Goal: Task Accomplishment & Management: Use online tool/utility

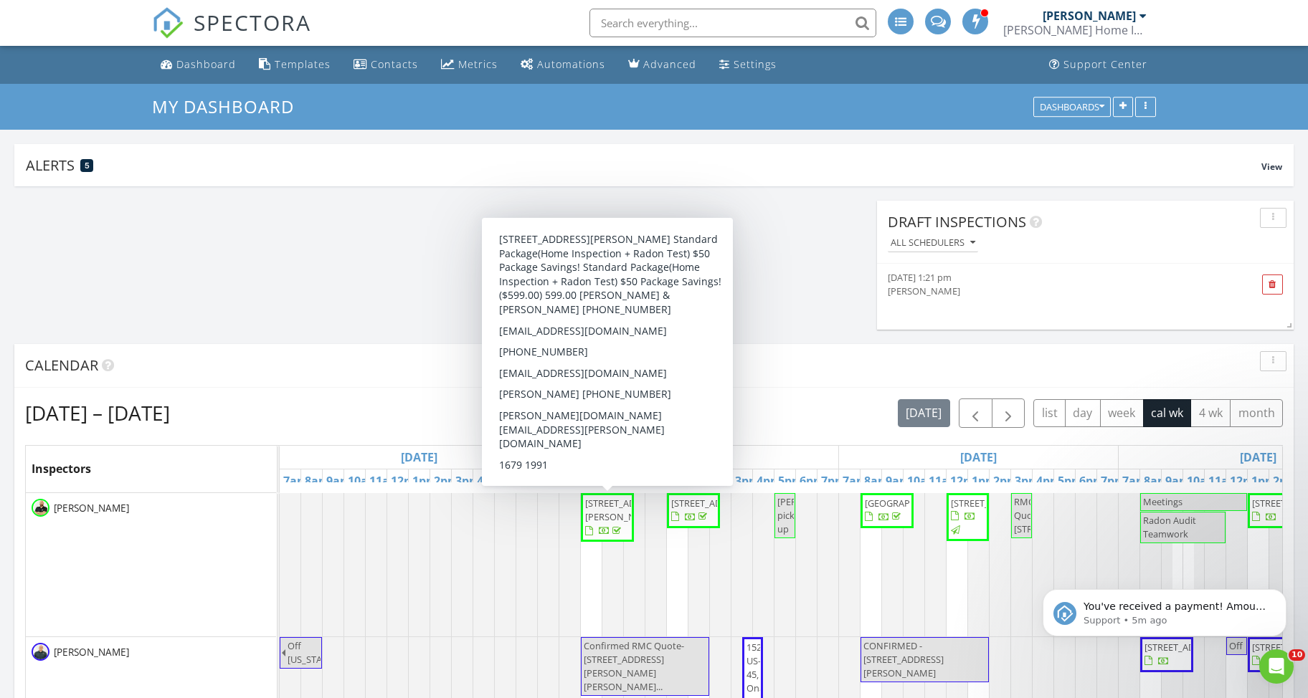
click at [1129, 29] on div "[PERSON_NAME] Home Inspection Services" at bounding box center [1074, 30] width 143 height 14
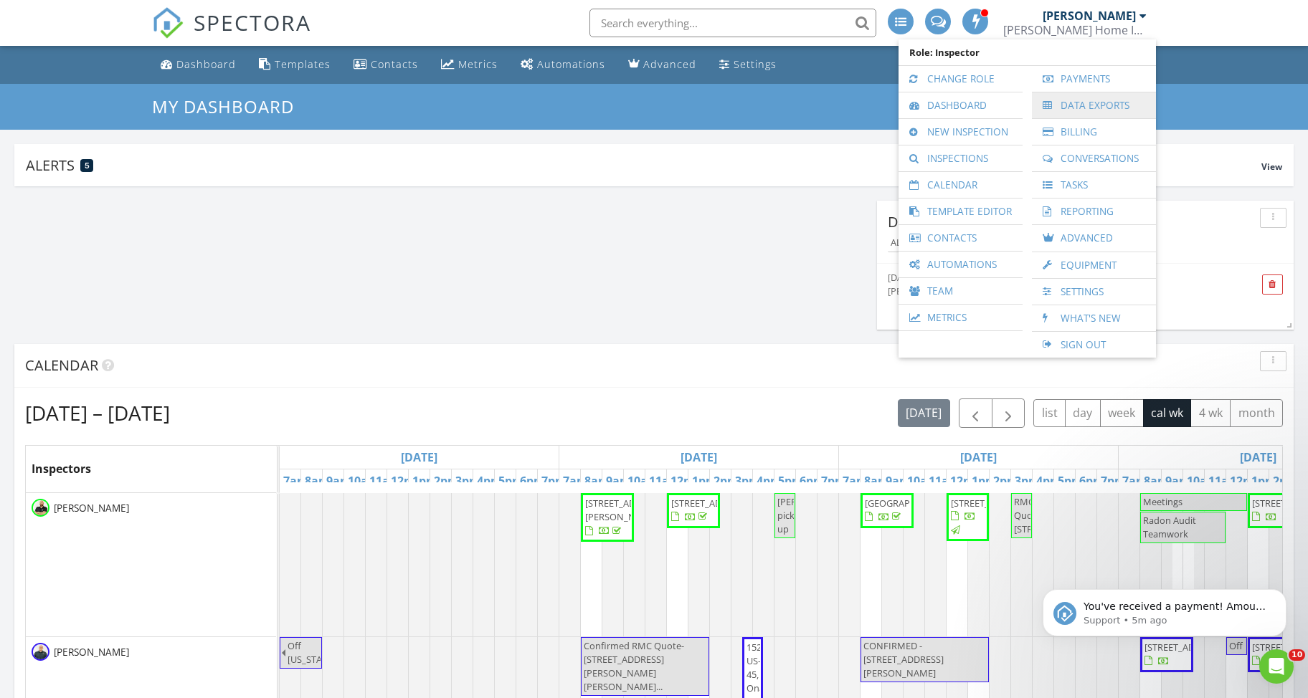
click at [1057, 110] on div at bounding box center [1050, 105] width 14 height 10
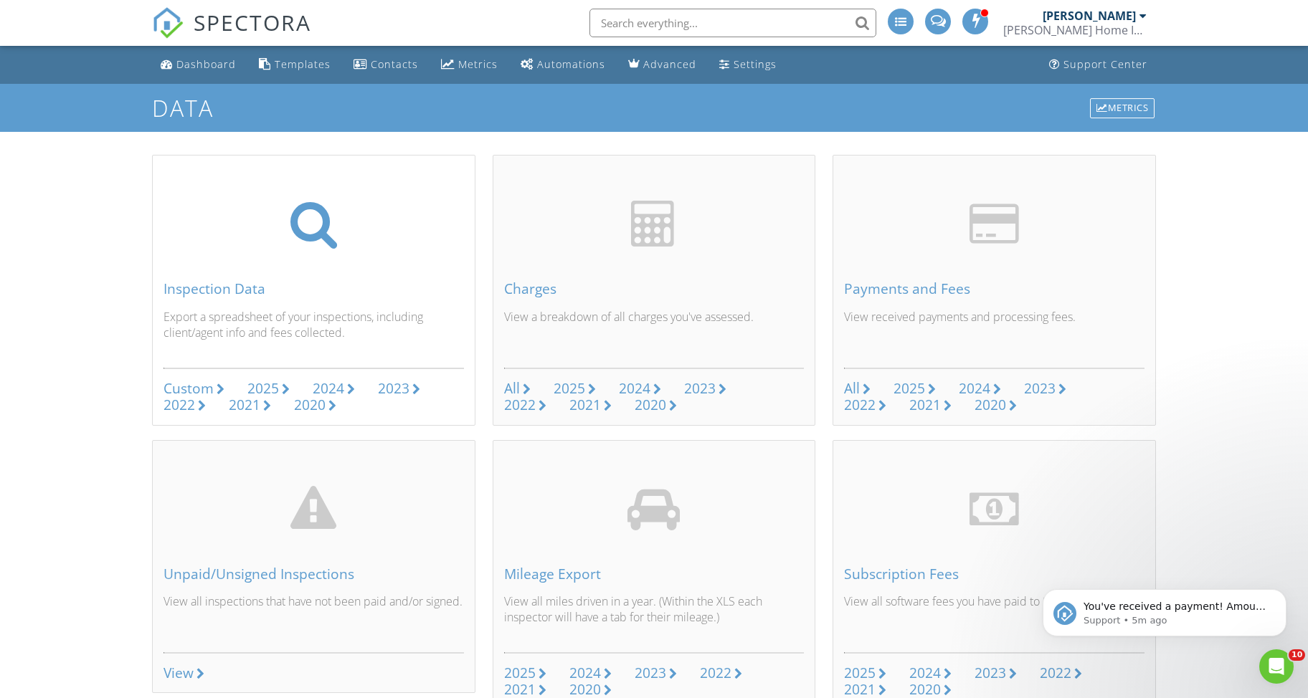
click at [271, 384] on div "2025" at bounding box center [263, 388] width 32 height 19
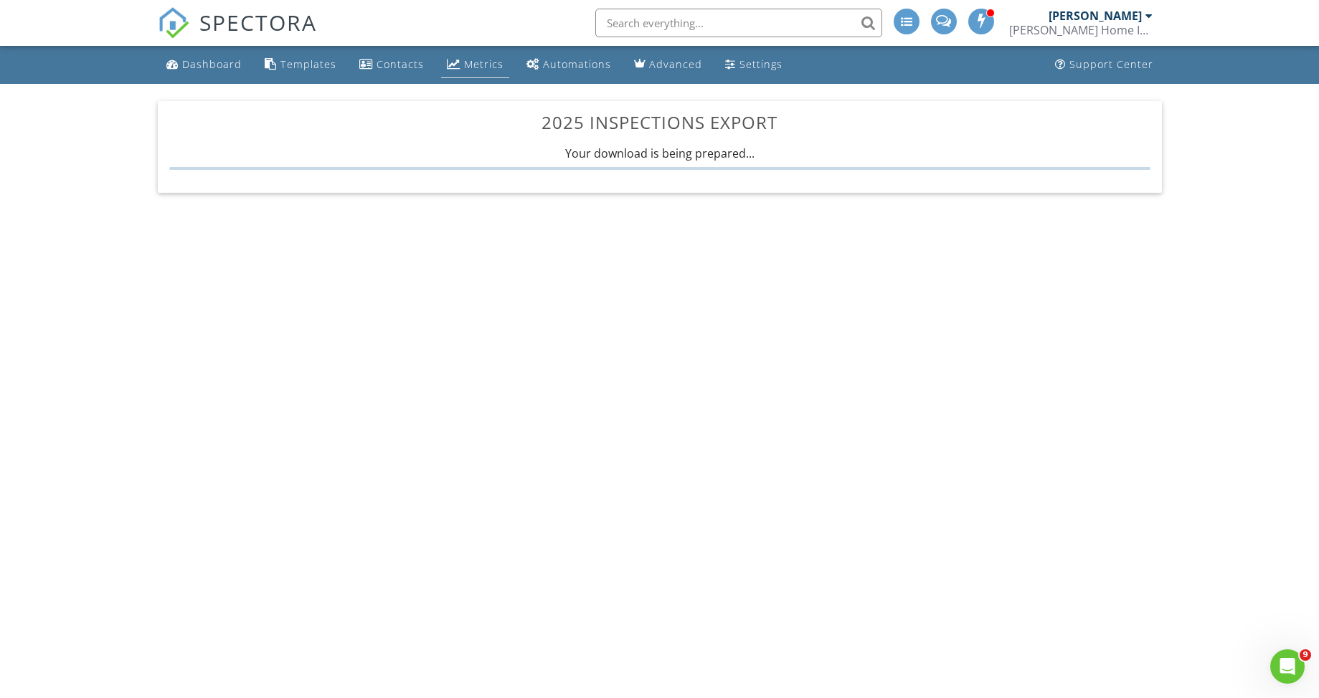
click at [483, 70] on div "Metrics" at bounding box center [483, 64] width 39 height 14
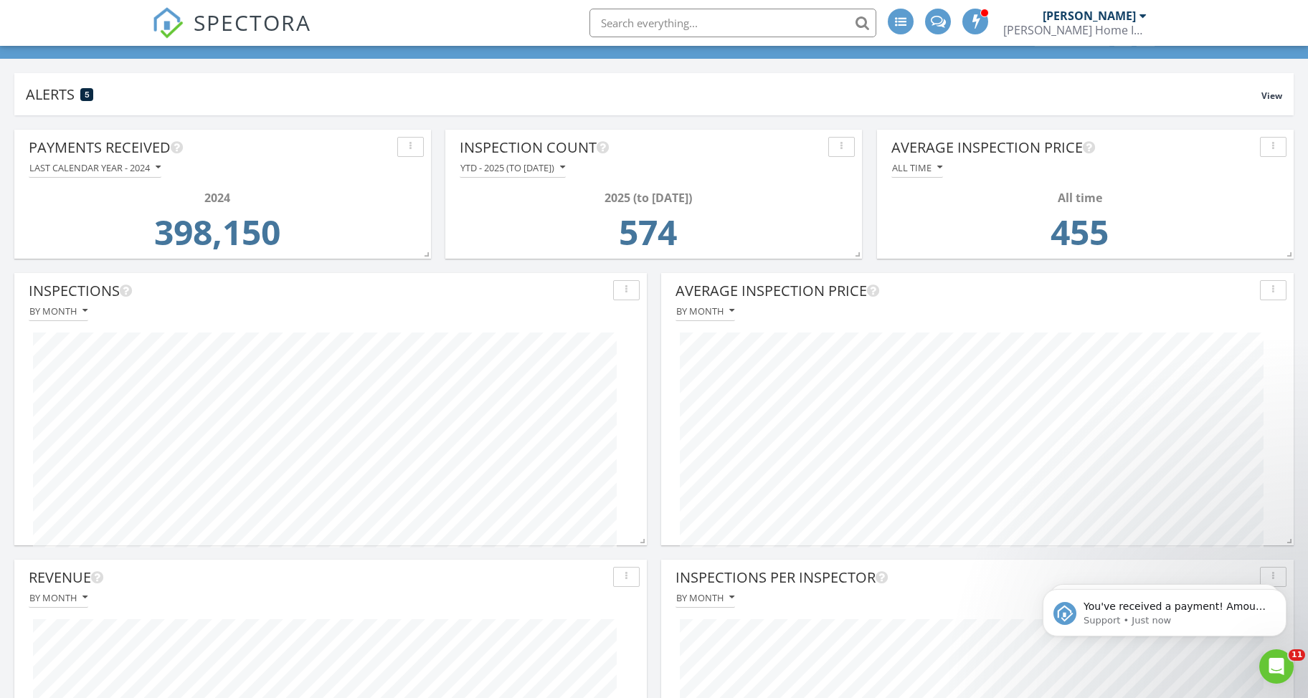
click at [154, 168] on div "Last calendar year - 2024" at bounding box center [94, 168] width 131 height 10
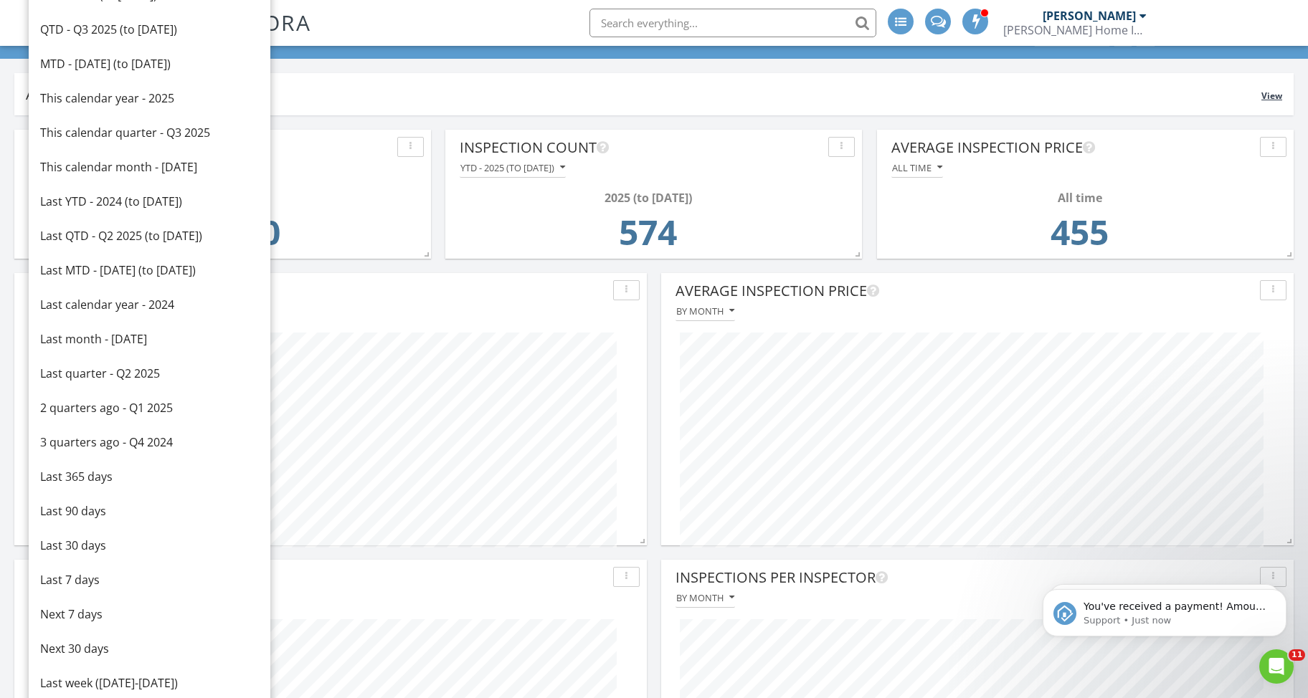
drag, startPoint x: 109, startPoint y: 102, endPoint x: 556, endPoint y: 92, distance: 446.8
click at [109, 102] on div "This calendar year - 2025" at bounding box center [149, 98] width 219 height 17
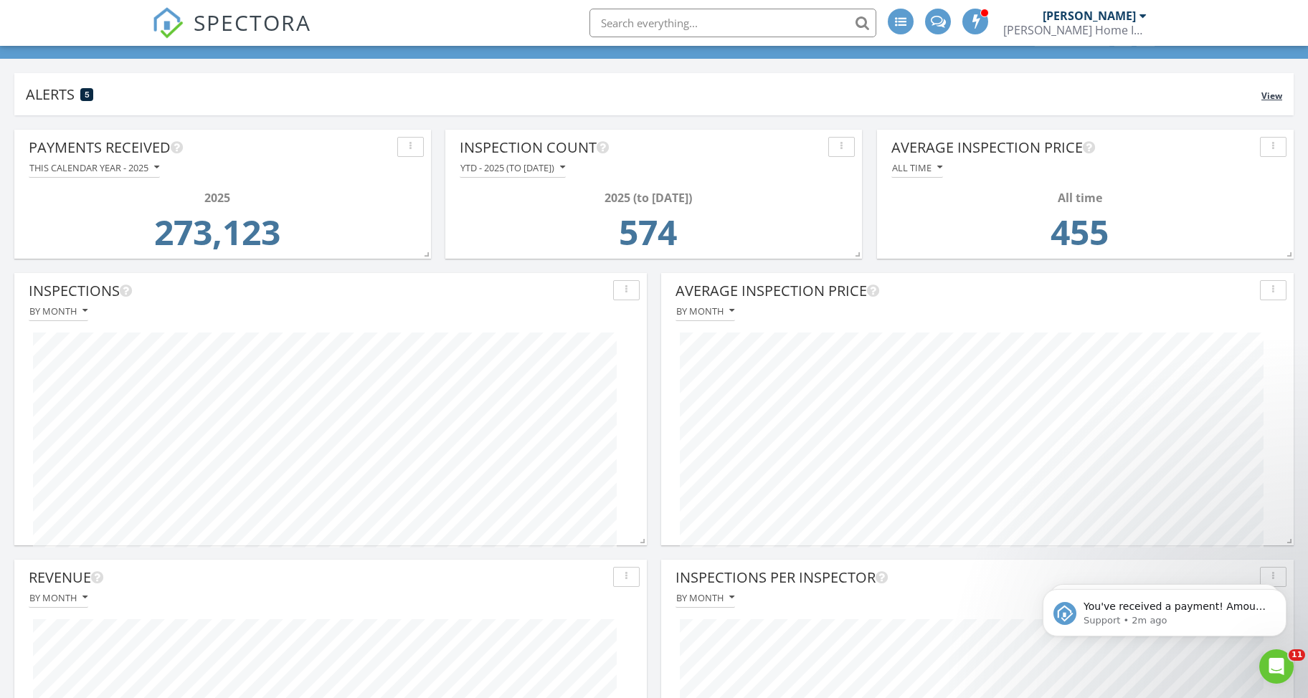
click at [673, 87] on div "Alerts 5" at bounding box center [643, 94] width 1235 height 19
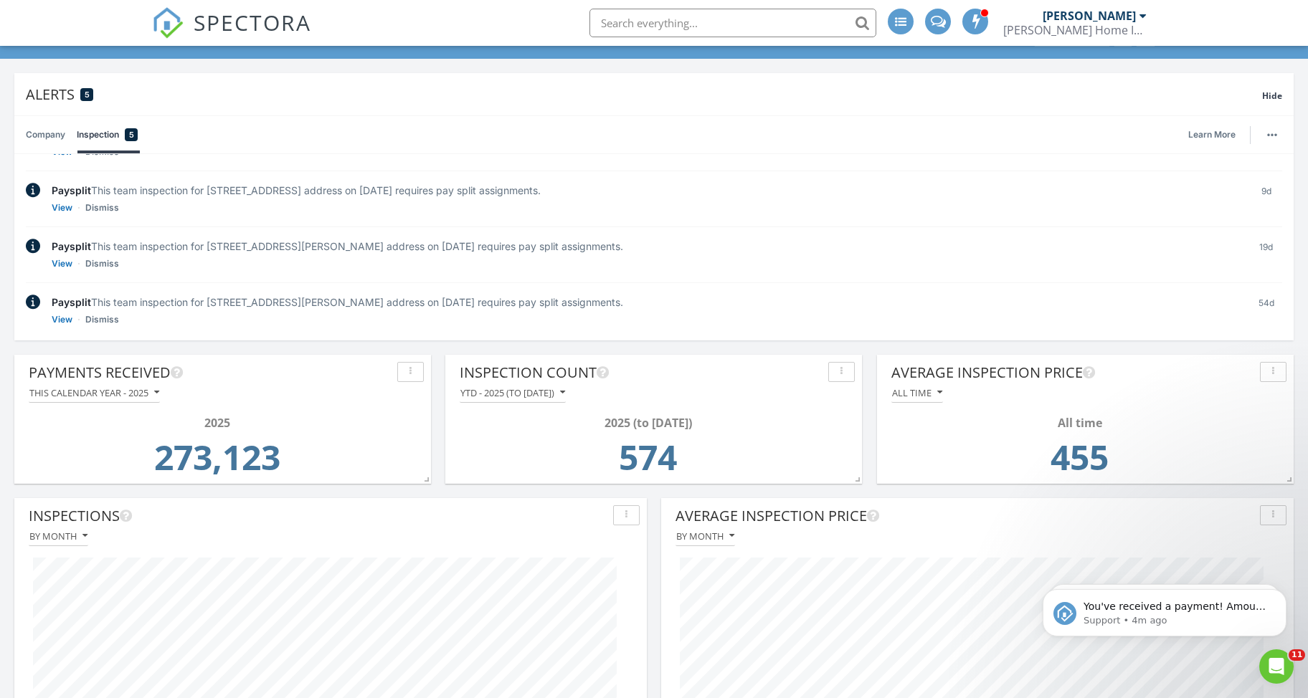
scroll to position [272, 632]
click at [476, 0] on div "SPECTORA Aaron Alumbaugh AA Marshall Home Inspection Services Role: Inspector C…" at bounding box center [654, 23] width 1004 height 46
click at [678, 13] on input "text" at bounding box center [732, 23] width 287 height 29
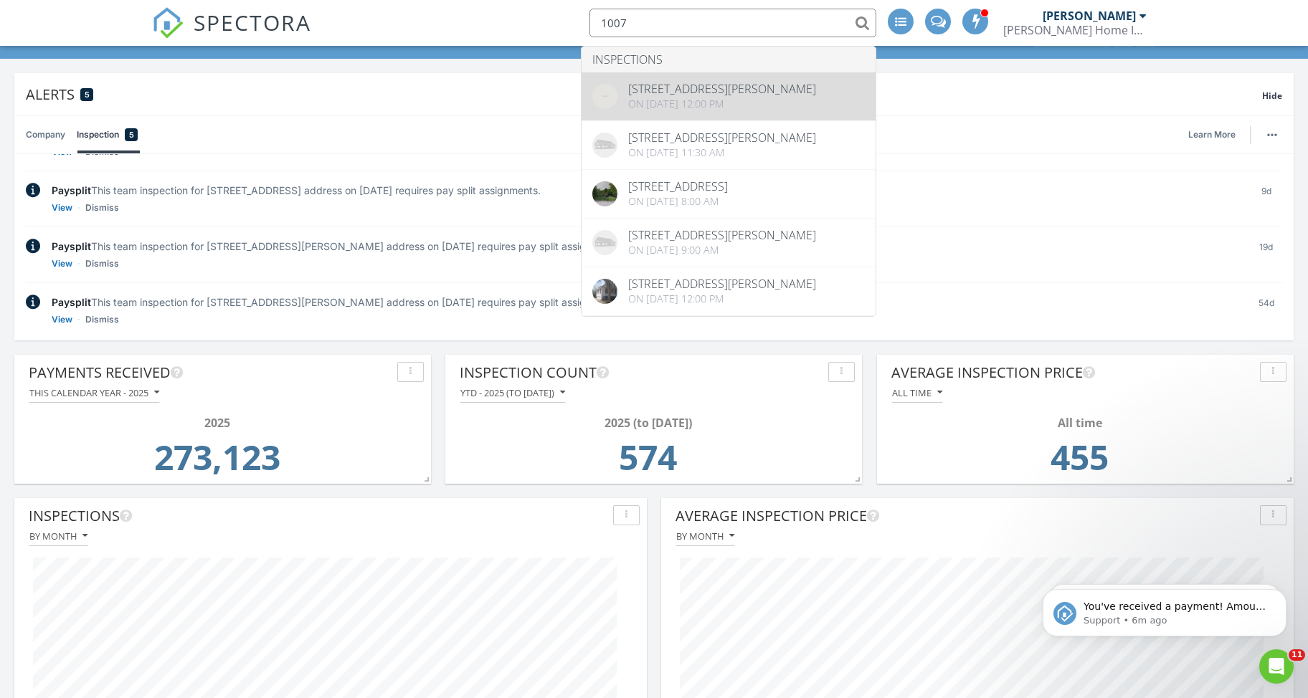
type input "1007"
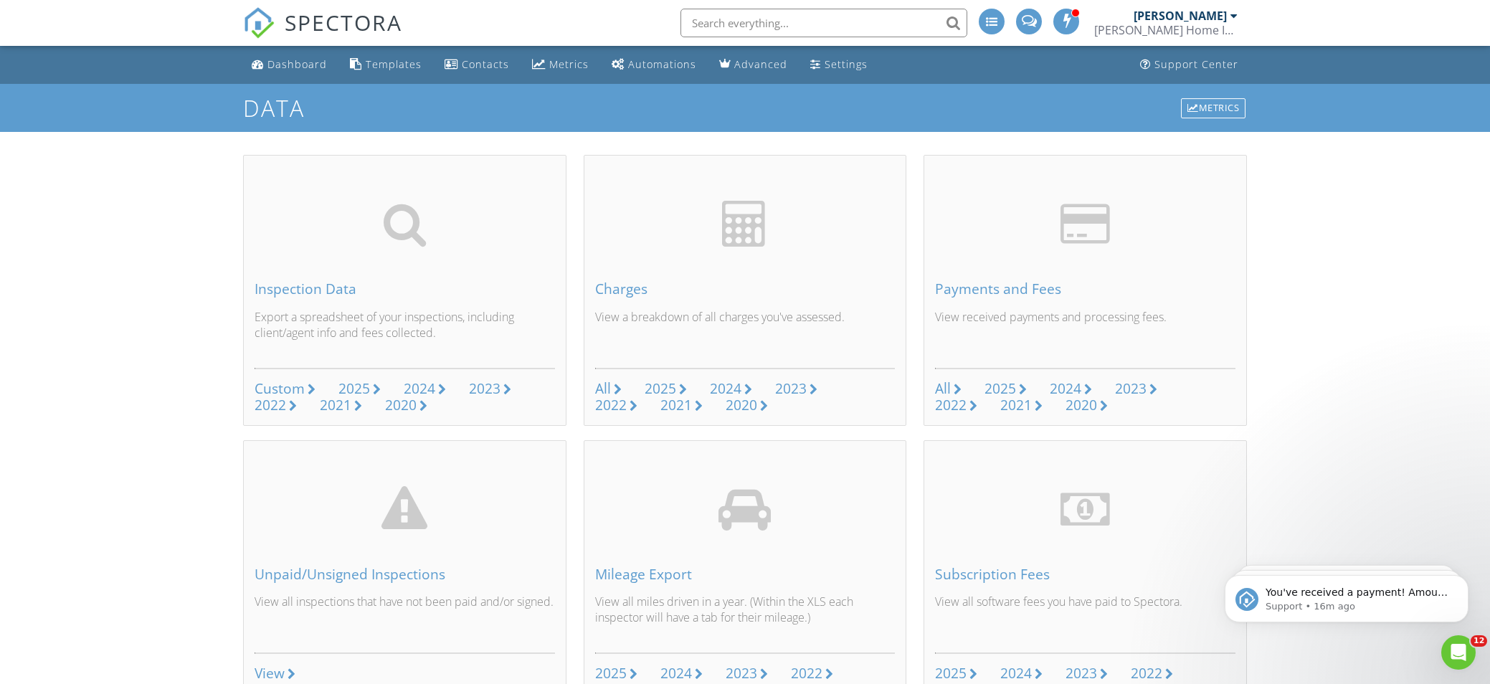
click at [319, 28] on span "SPECTORA" at bounding box center [344, 22] width 118 height 30
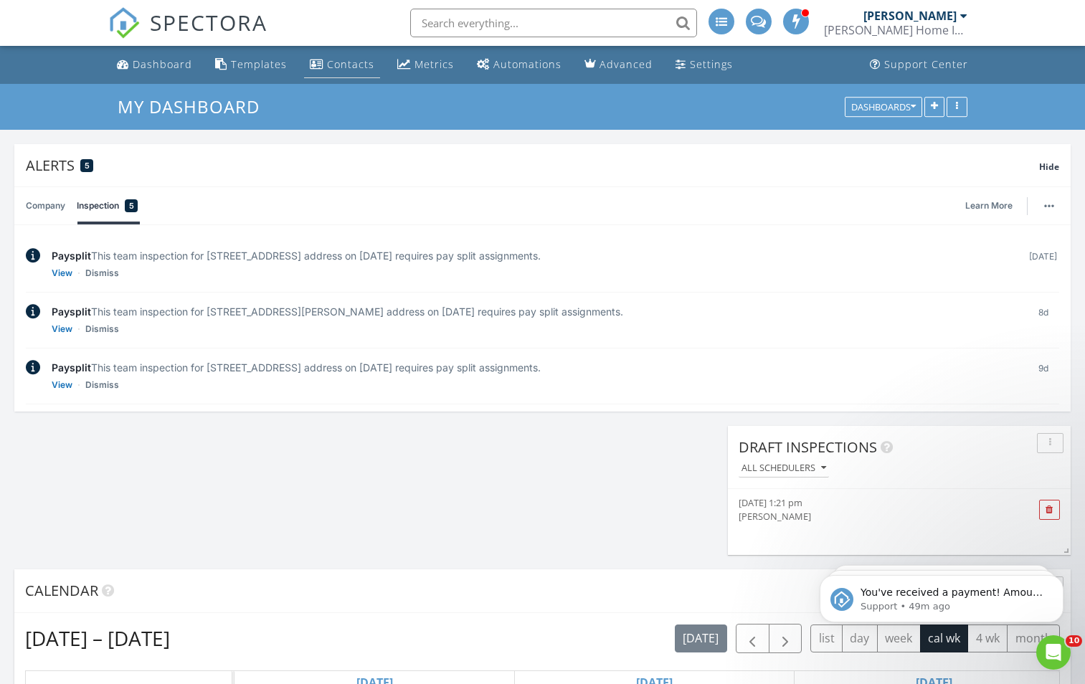
drag, startPoint x: 133, startPoint y: 62, endPoint x: 362, endPoint y: 72, distance: 229.0
click at [134, 62] on div "Dashboard" at bounding box center [163, 64] width 60 height 14
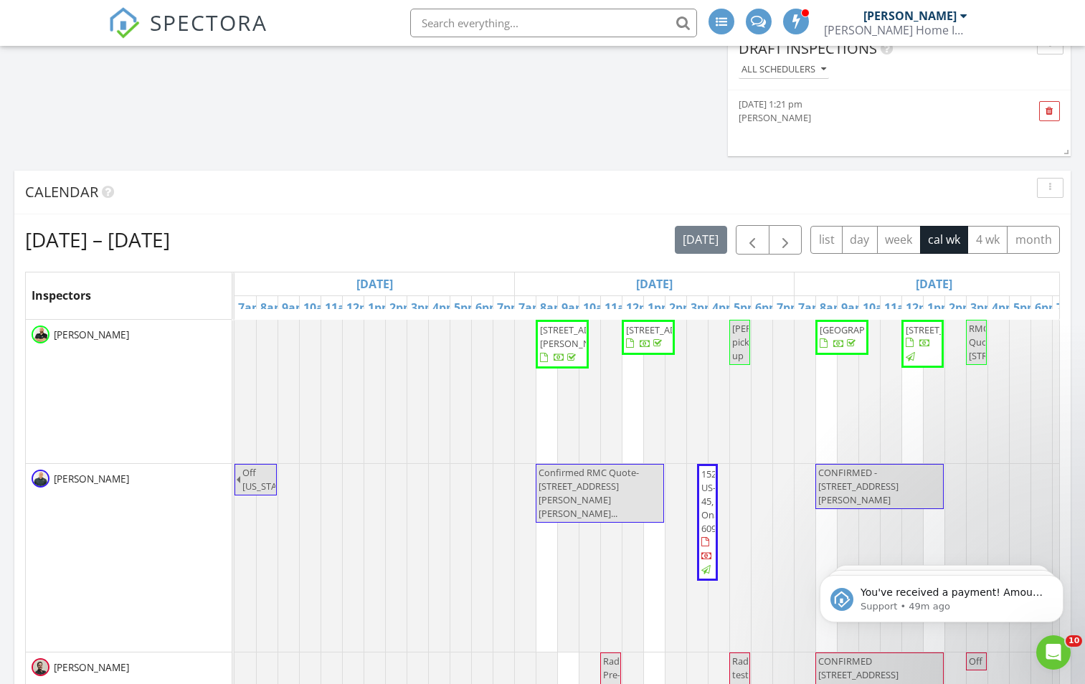
scroll to position [520, 0]
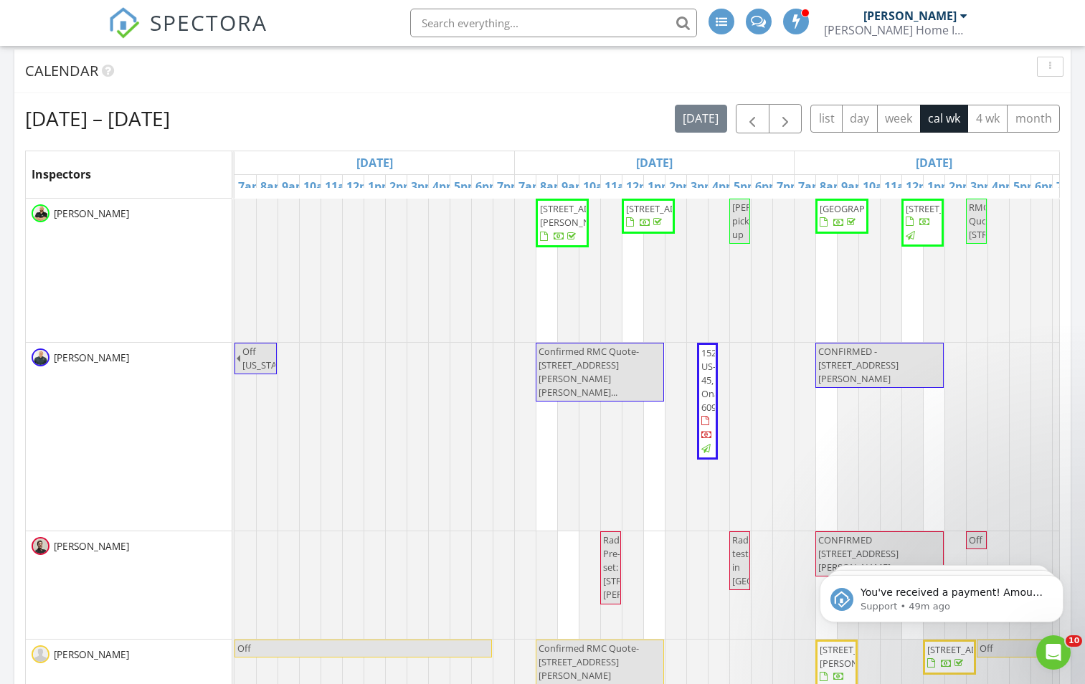
click at [720, 155] on div "[DATE]" at bounding box center [654, 162] width 279 height 23
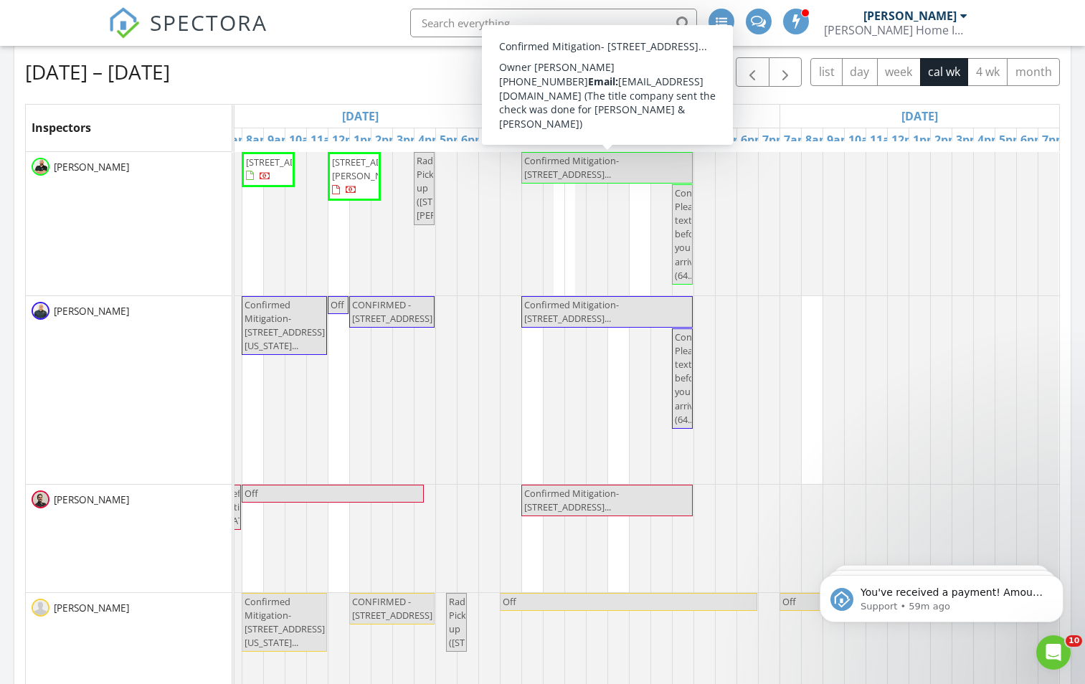
scroll to position [0, 1133]
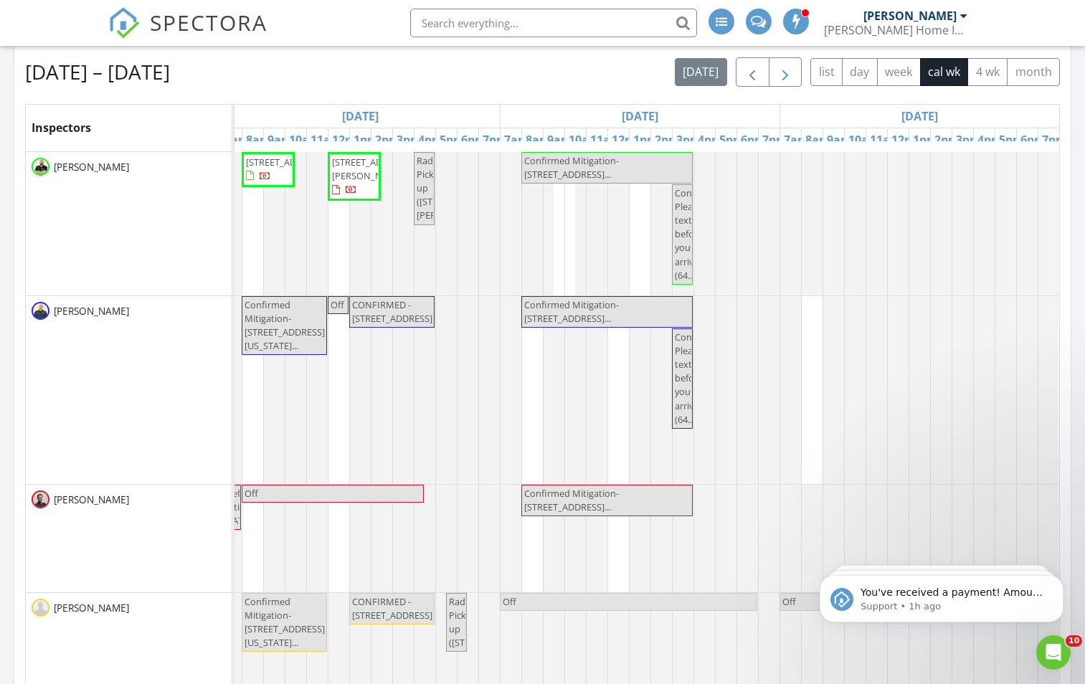
click at [792, 75] on span "button" at bounding box center [785, 72] width 17 height 17
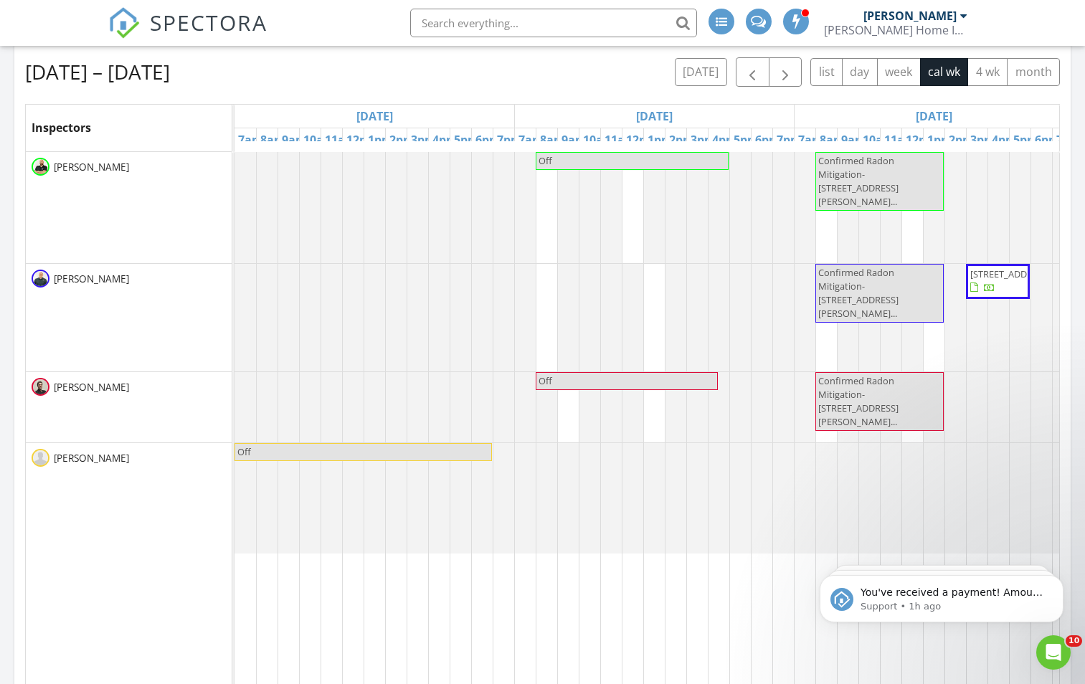
scroll to position [587, 0]
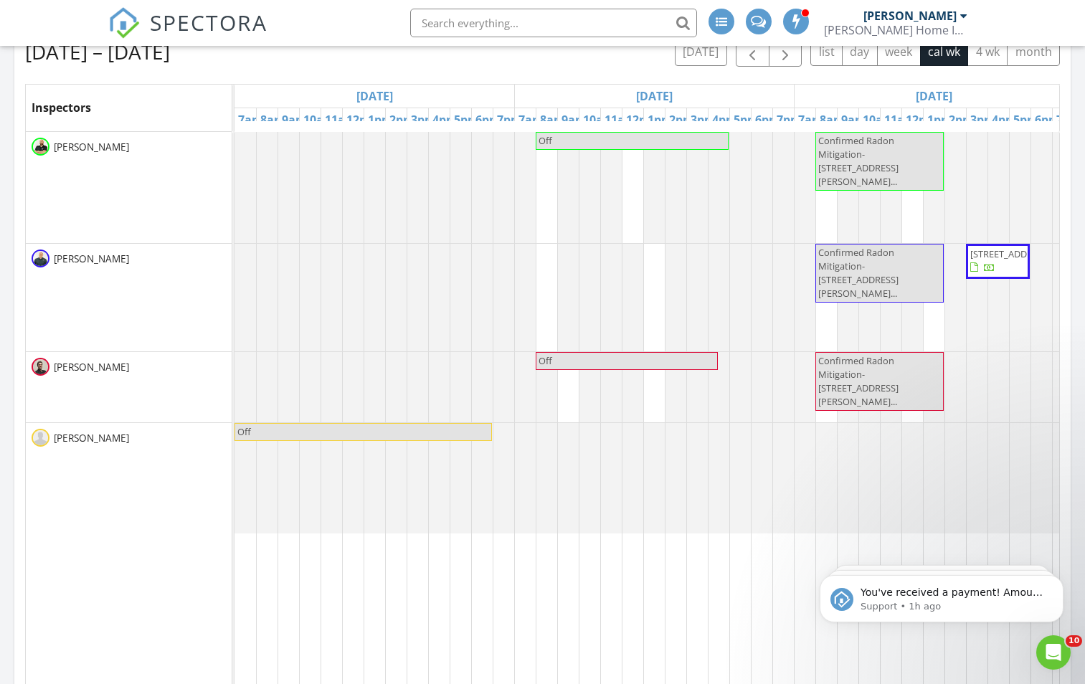
click at [729, 98] on div "Mon 9/1" at bounding box center [654, 96] width 279 height 23
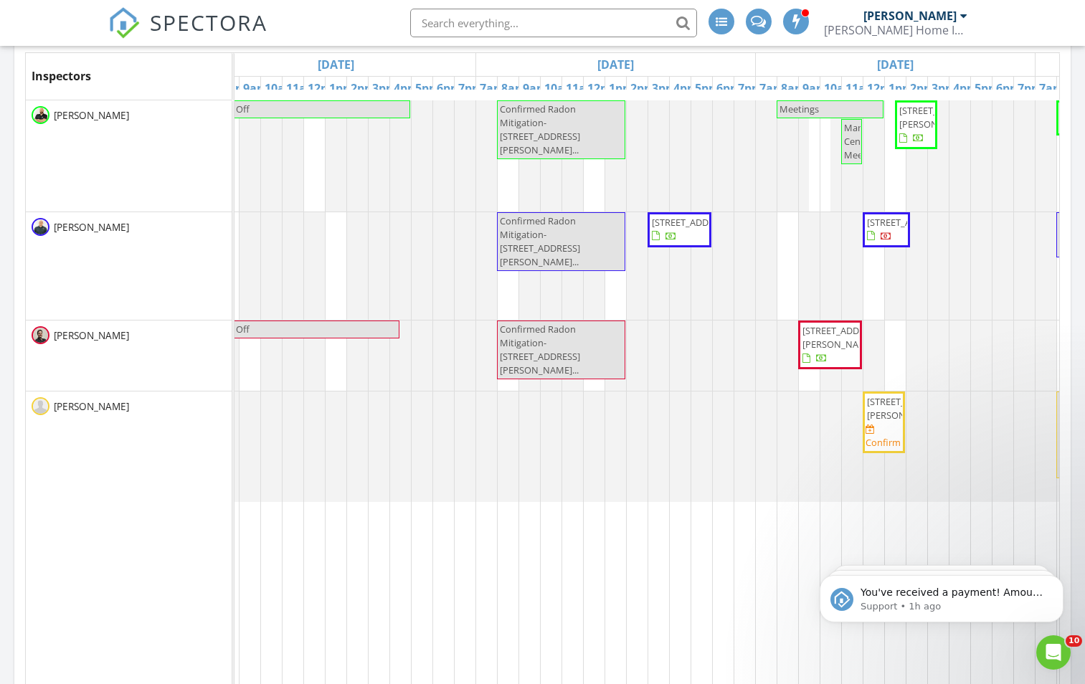
scroll to position [0, 453]
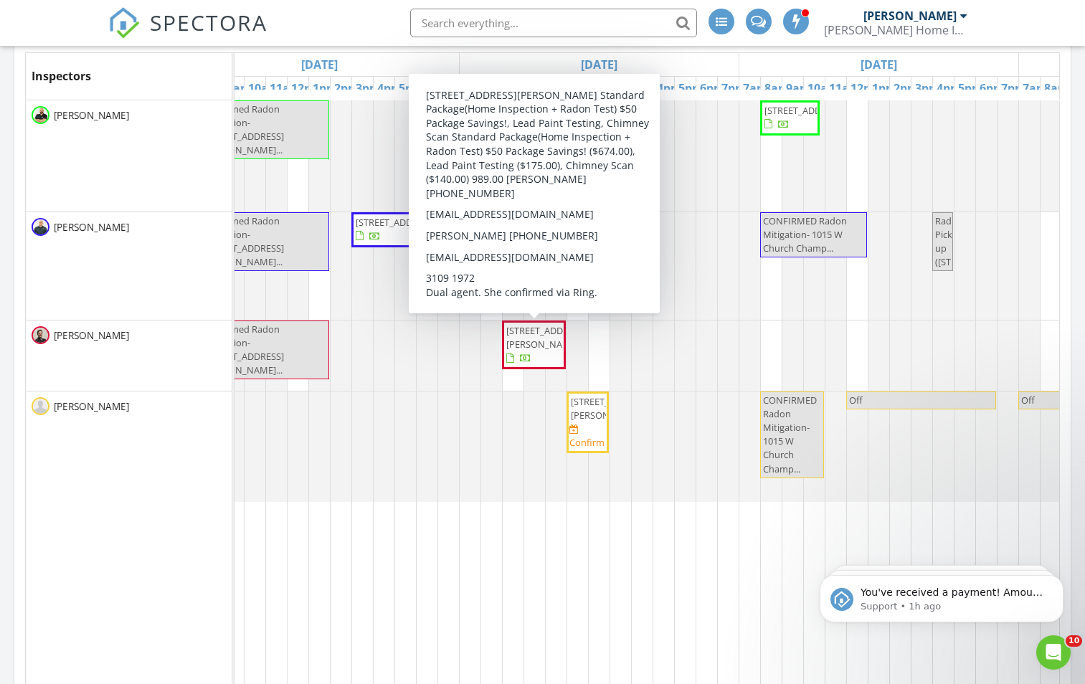
click at [588, 422] on span "1007 W Tulip Ln, Robinson 62454" at bounding box center [587, 408] width 37 height 27
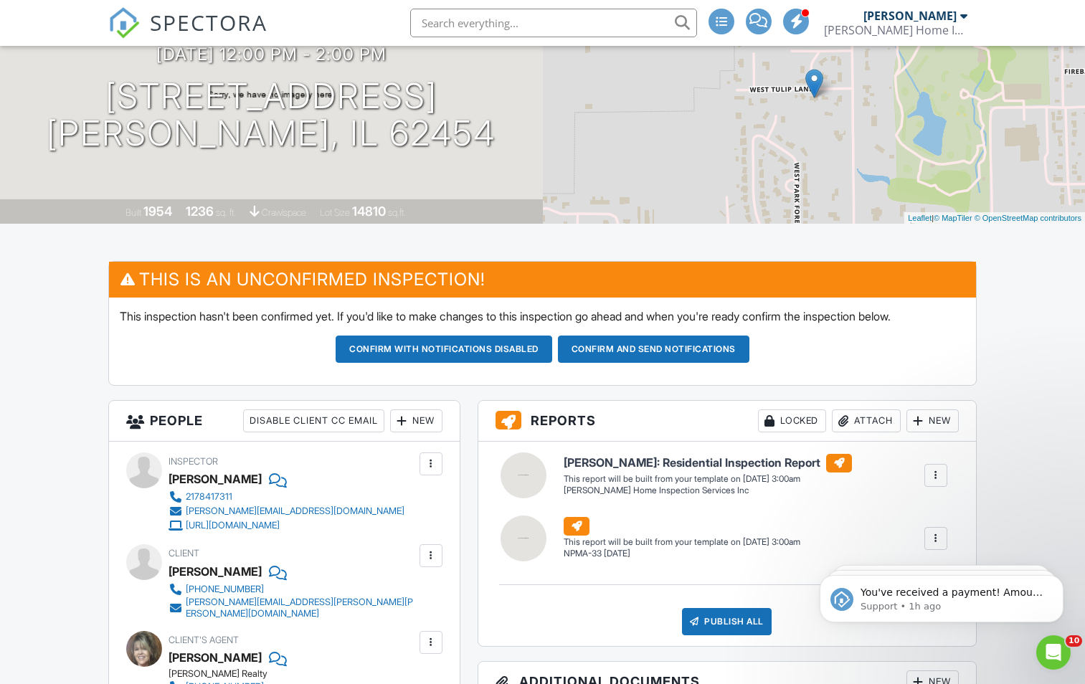
scroll to position [264, 0]
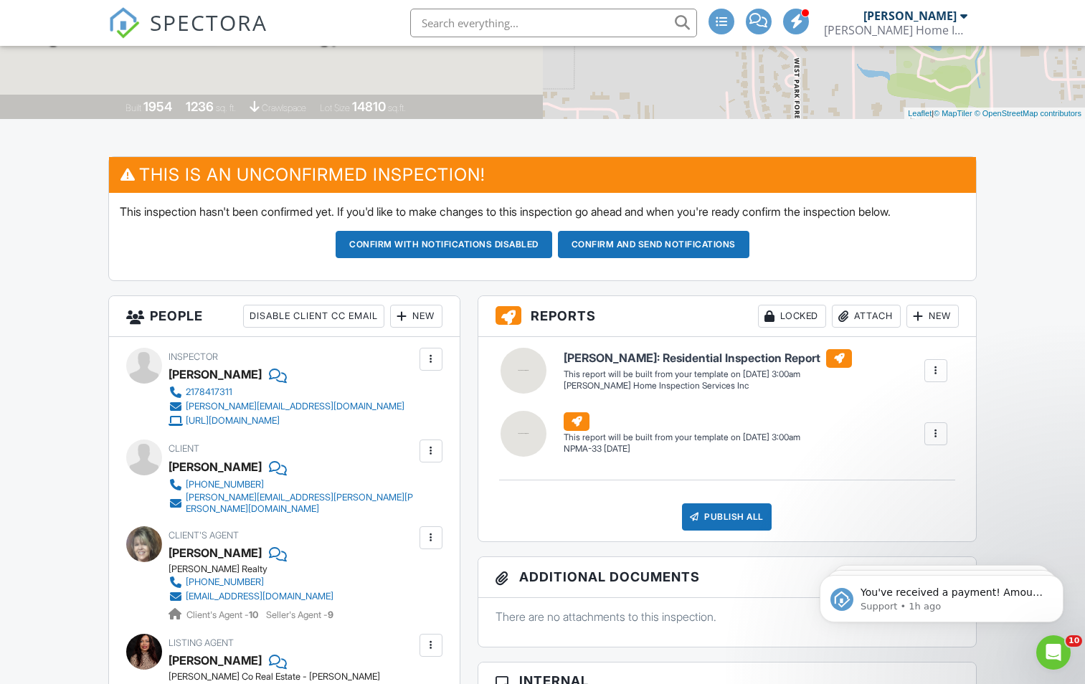
drag, startPoint x: 252, startPoint y: 465, endPoint x: 171, endPoint y: 460, distance: 81.9
click at [171, 460] on div "[PERSON_NAME]" at bounding box center [215, 467] width 93 height 22
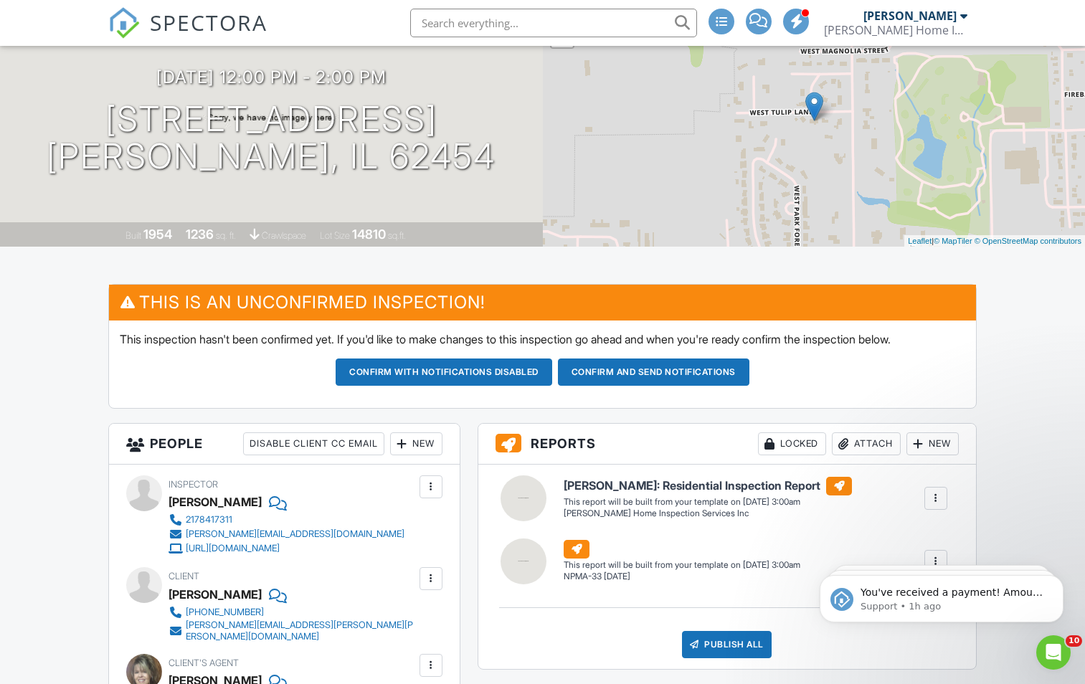
scroll to position [0, 0]
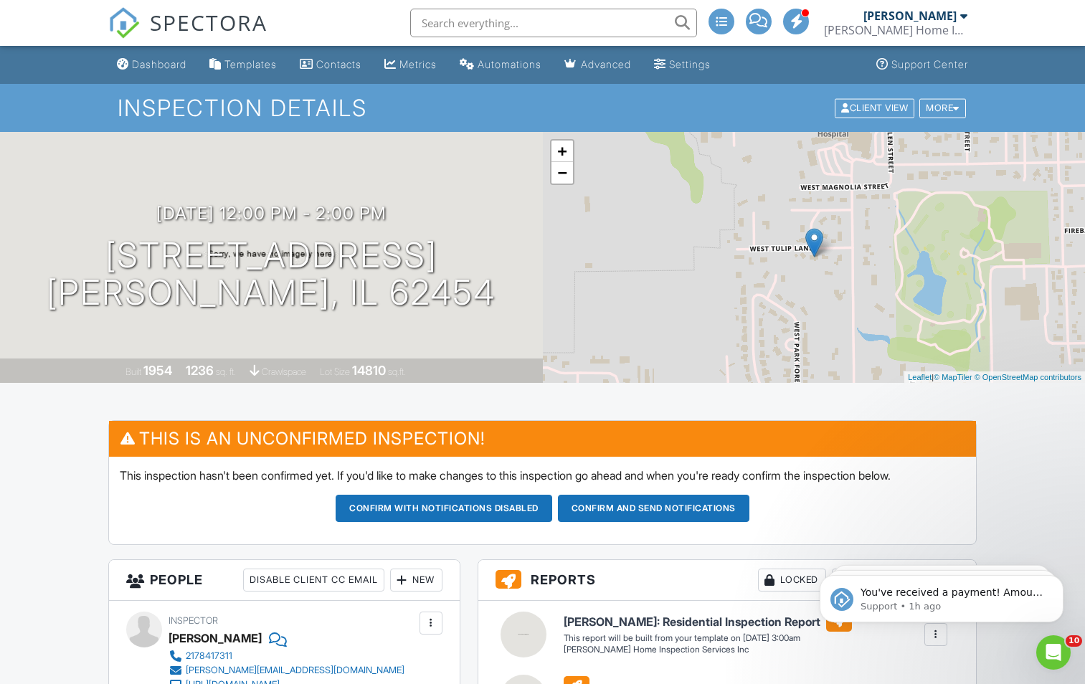
click at [460, 1] on li at bounding box center [549, 23] width 307 height 46
